Goal: Find specific page/section: Find specific page/section

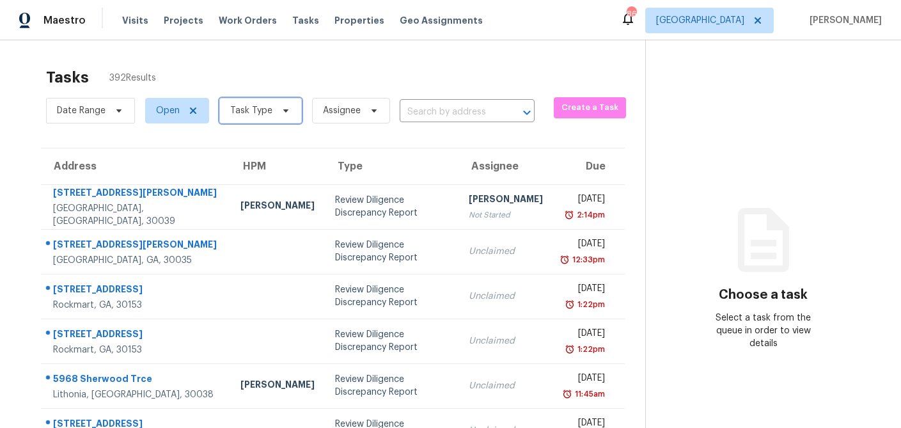
click at [281, 111] on icon at bounding box center [286, 110] width 10 height 10
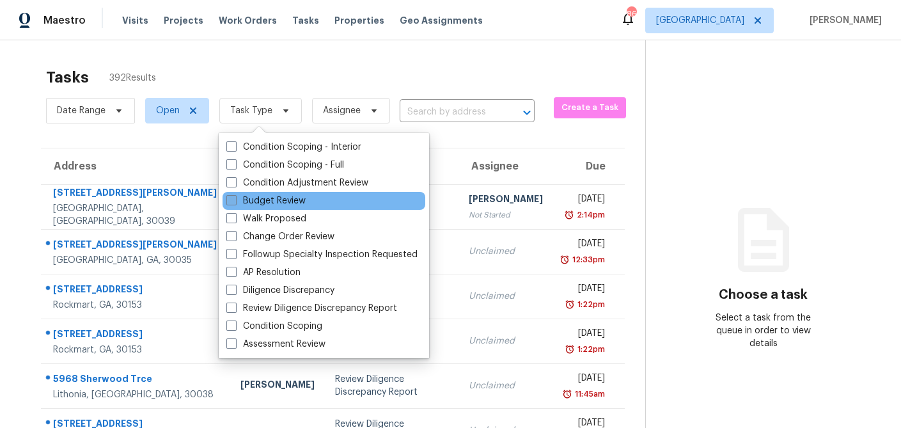
click at [235, 205] on span at bounding box center [231, 200] width 10 height 10
click at [235, 203] on input "Budget Review" at bounding box center [230, 198] width 8 height 8
checkbox input "true"
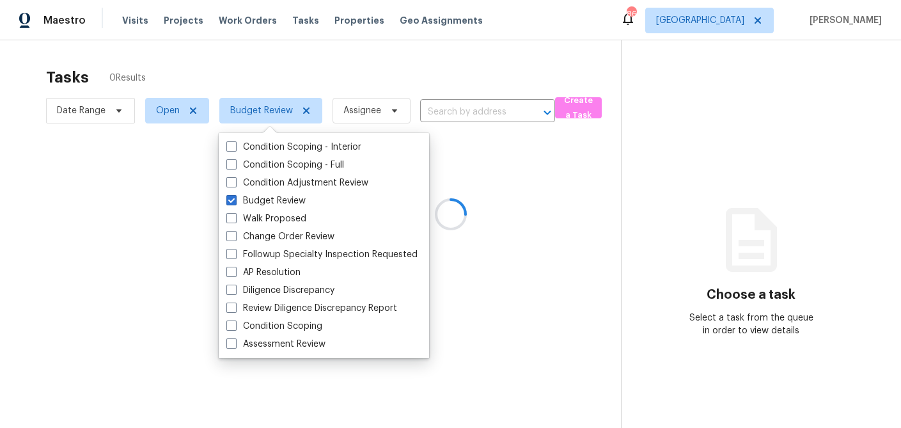
click at [290, 58] on div at bounding box center [450, 214] width 901 height 428
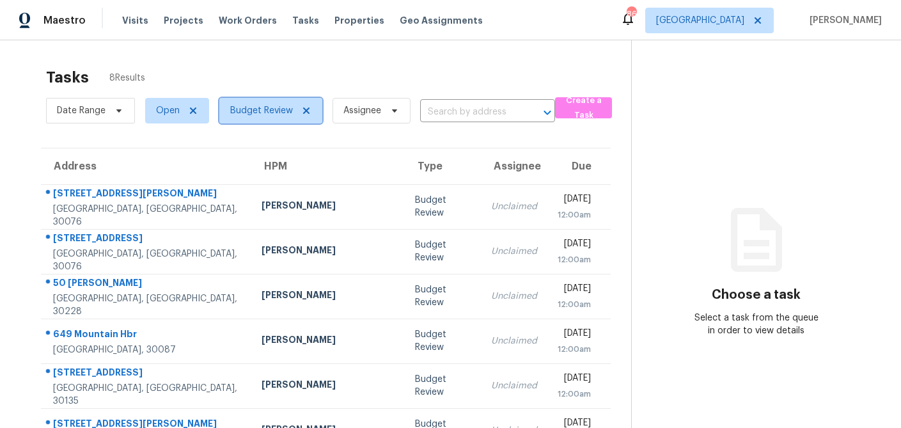
click at [304, 114] on icon at bounding box center [306, 110] width 10 height 10
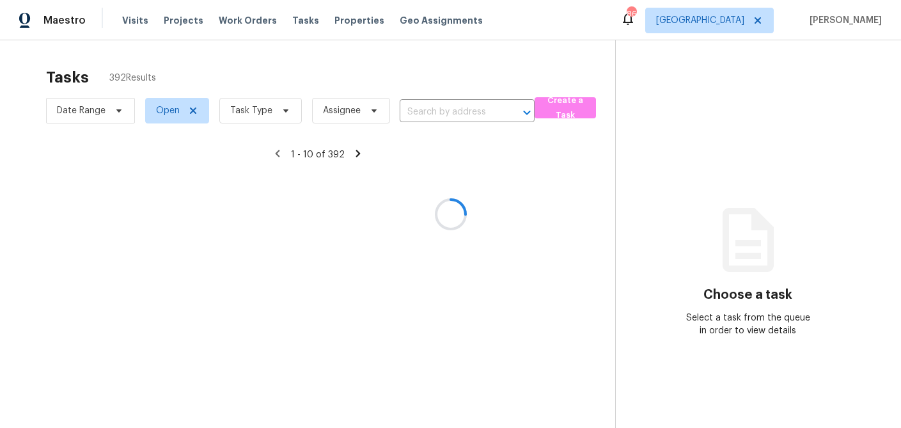
click at [279, 113] on div at bounding box center [450, 214] width 901 height 428
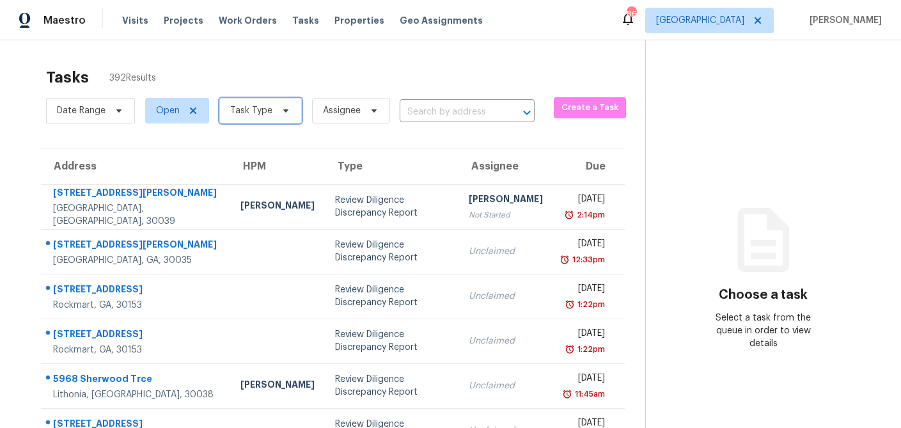
click at [283, 111] on icon at bounding box center [285, 110] width 5 height 3
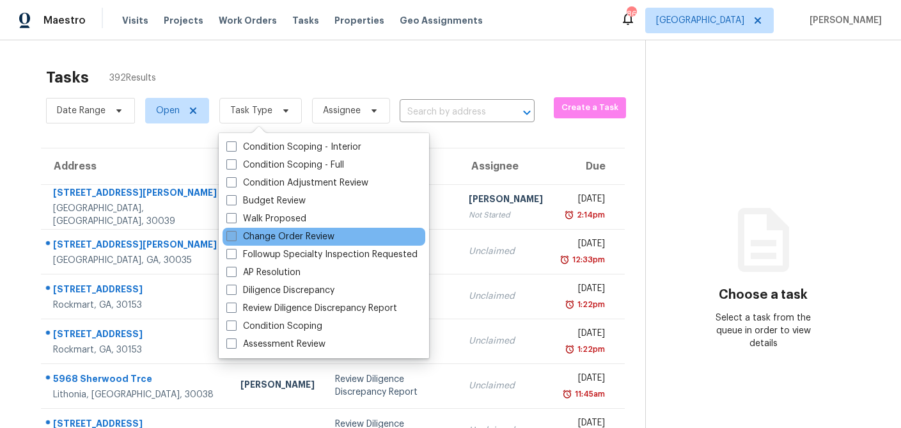
click at [237, 240] on label "Change Order Review" at bounding box center [280, 236] width 108 height 13
click at [235, 238] on input "Change Order Review" at bounding box center [230, 234] width 8 height 8
checkbox input "true"
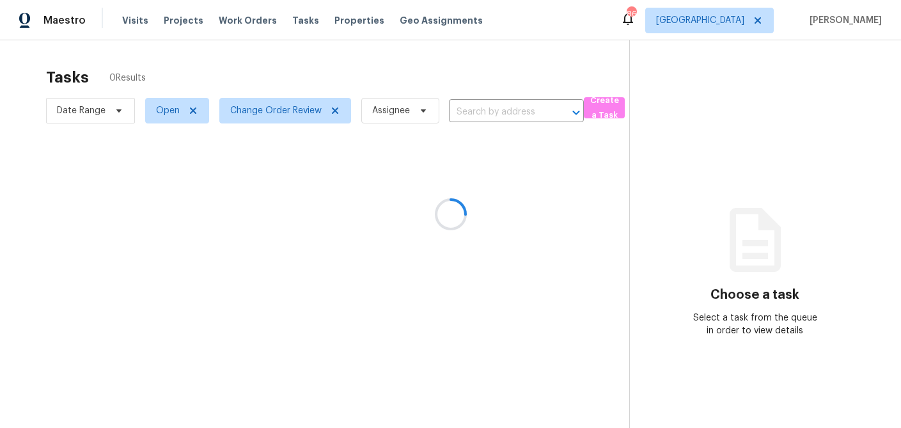
drag, startPoint x: 261, startPoint y: 63, endPoint x: 24, endPoint y: 21, distance: 241.5
click at [261, 63] on div at bounding box center [450, 214] width 901 height 428
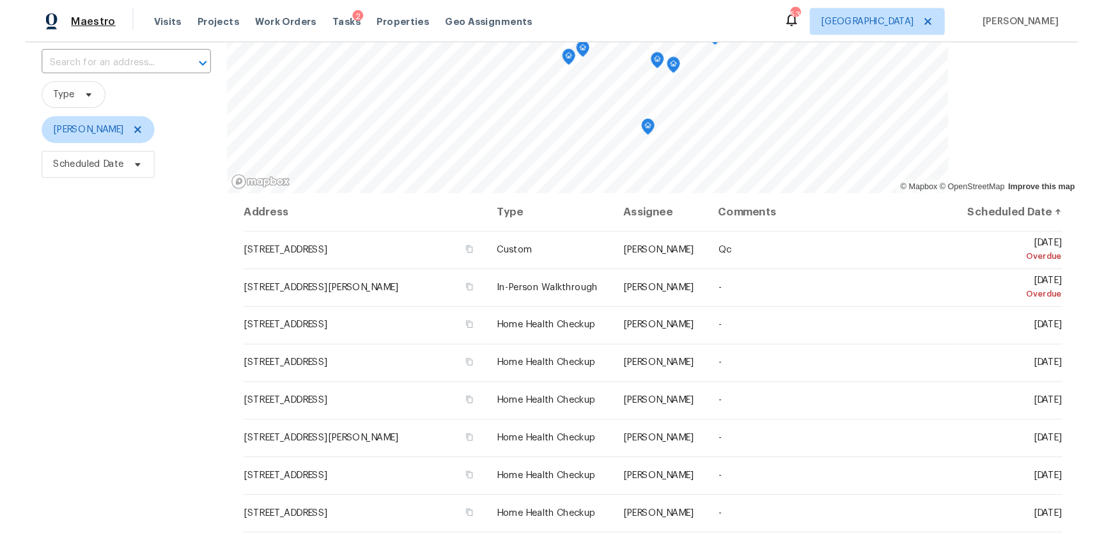
scroll to position [86, 0]
